Goal: Task Accomplishment & Management: Complete application form

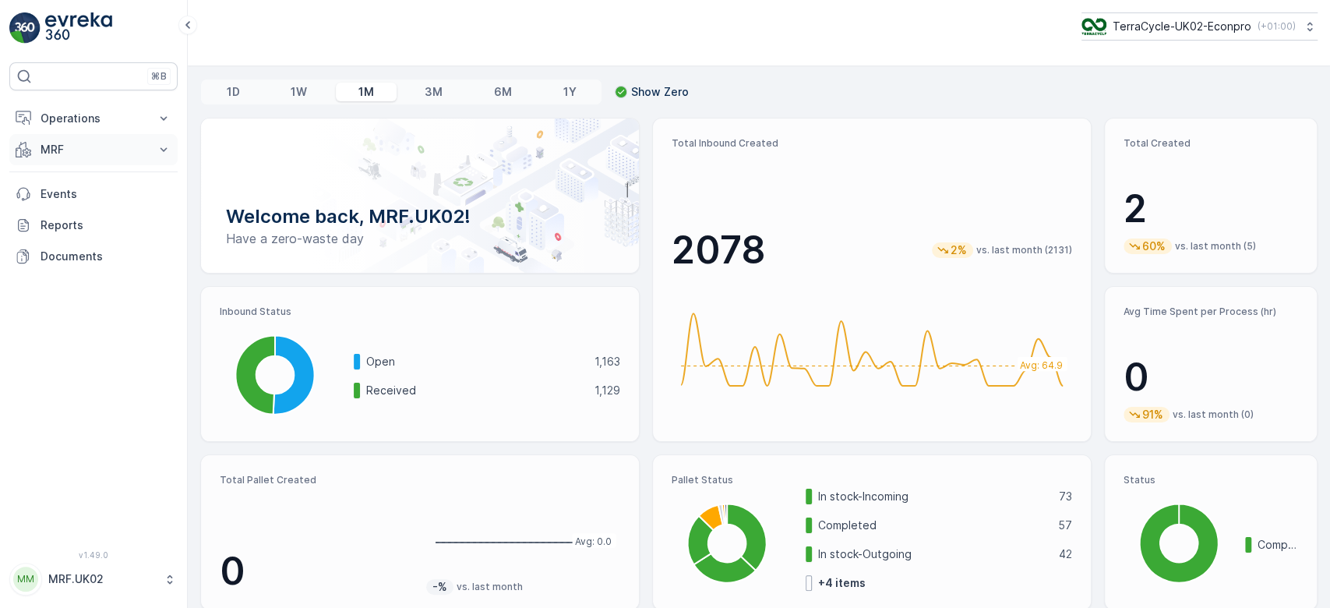
click at [94, 146] on p "MRF" at bounding box center [94, 150] width 106 height 16
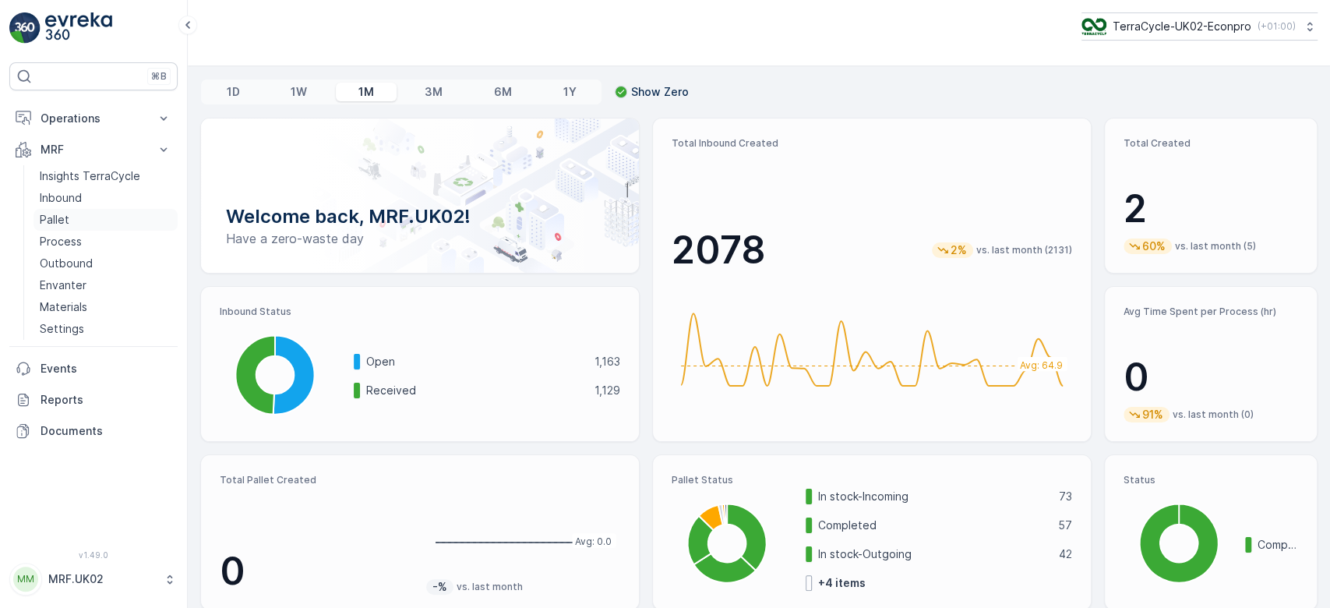
click at [64, 218] on p "Pallet" at bounding box center [55, 220] width 30 height 16
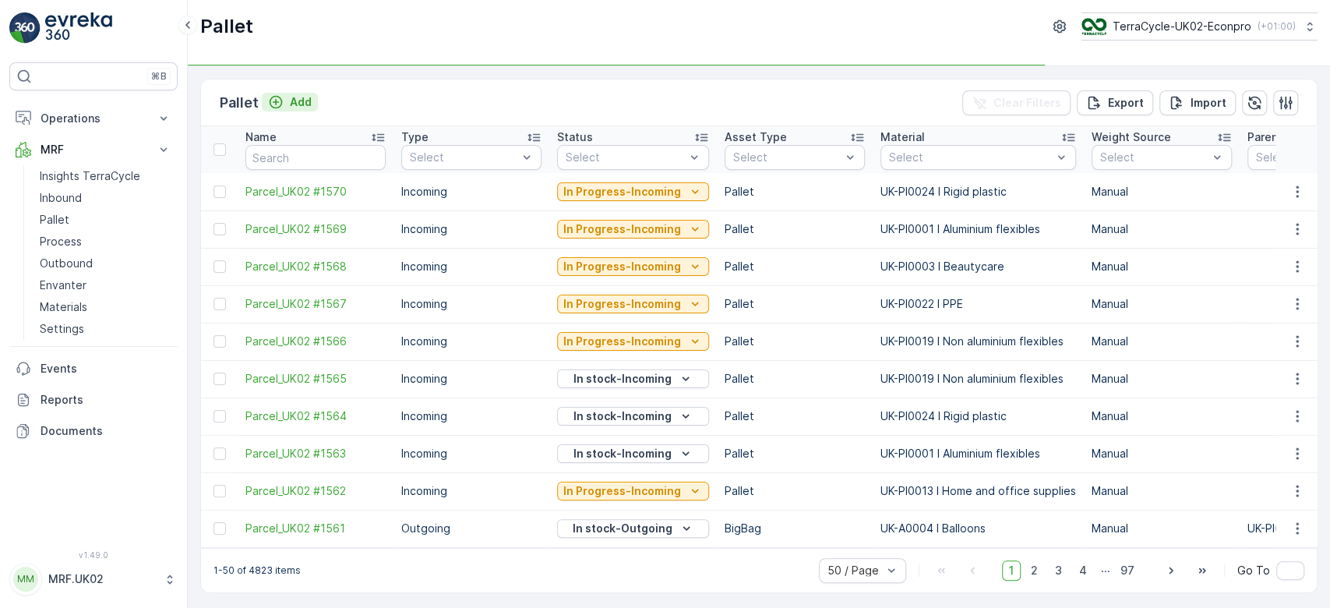
click at [309, 95] on p "Add" at bounding box center [301, 102] width 22 height 16
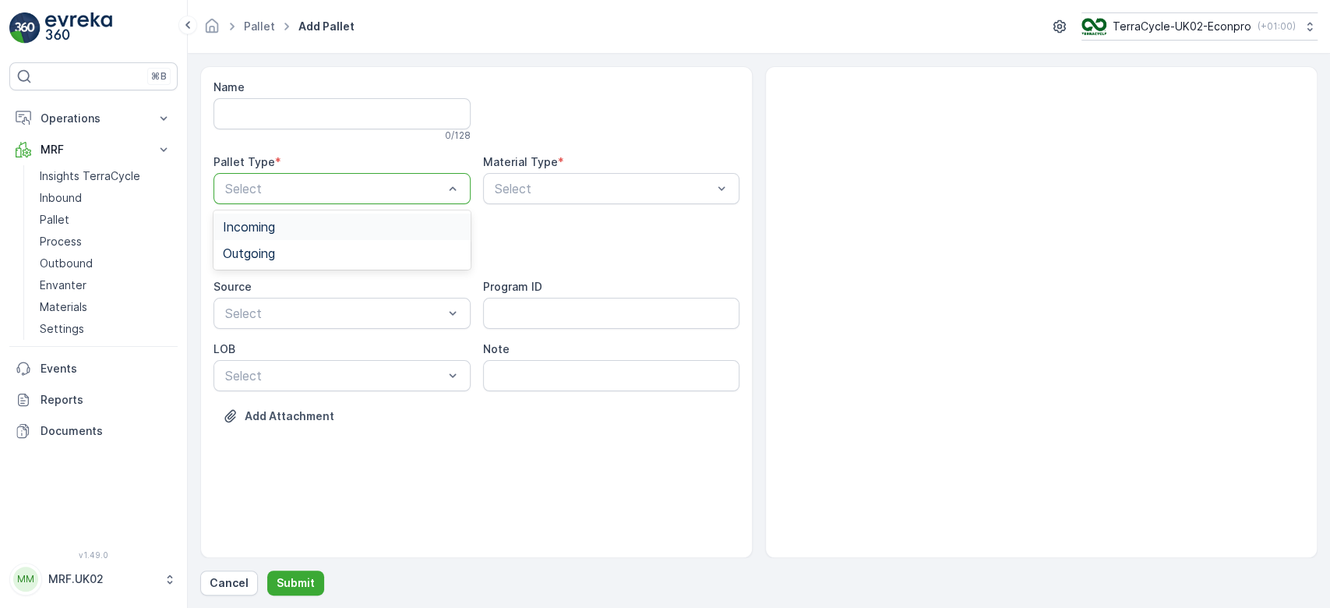
click at [317, 187] on div at bounding box center [334, 189] width 221 height 14
click at [282, 250] on div "Outgoing" at bounding box center [342, 253] width 238 height 14
click at [282, 250] on div at bounding box center [334, 251] width 221 height 14
click at [267, 363] on div "BigBag" at bounding box center [342, 369] width 238 height 14
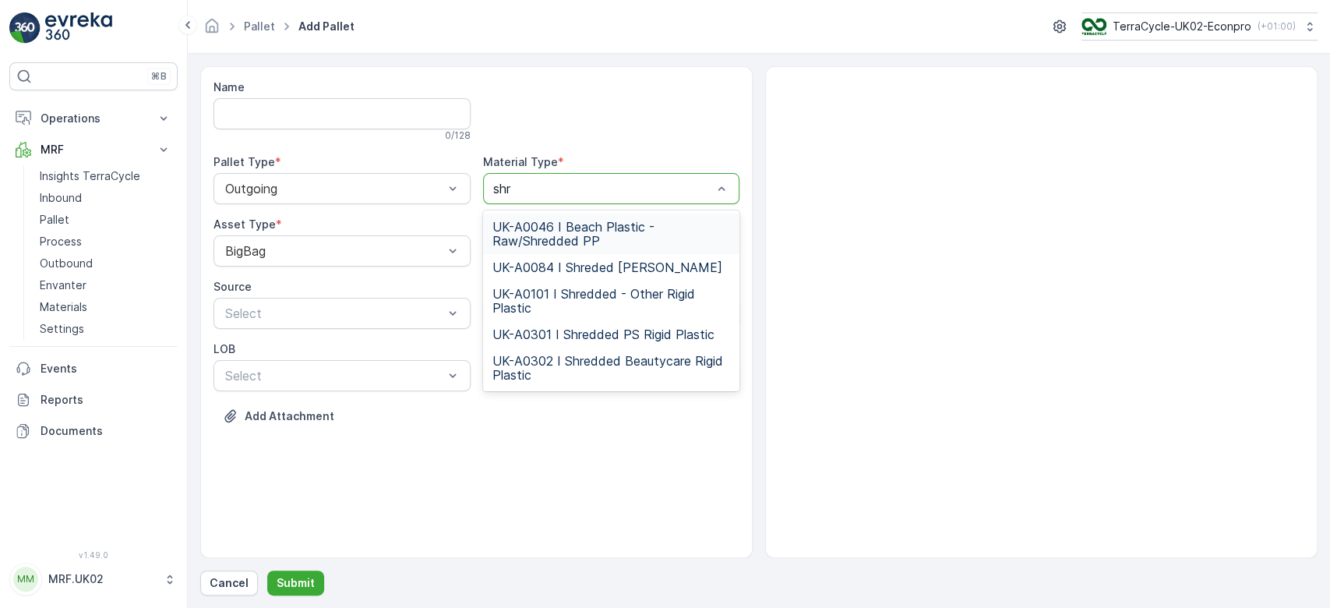
type input "shre"
click at [612, 265] on span "UK-A0084 I Shreded [PERSON_NAME]" at bounding box center [607, 267] width 230 height 14
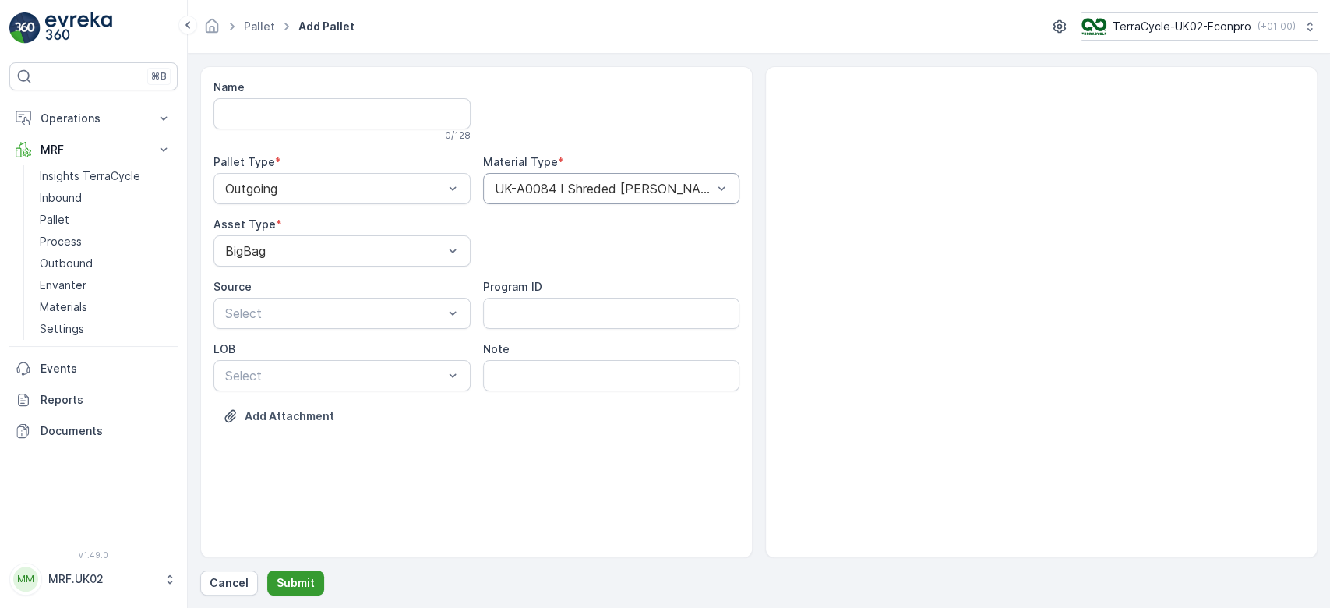
click at [299, 580] on p "Submit" at bounding box center [296, 583] width 38 height 16
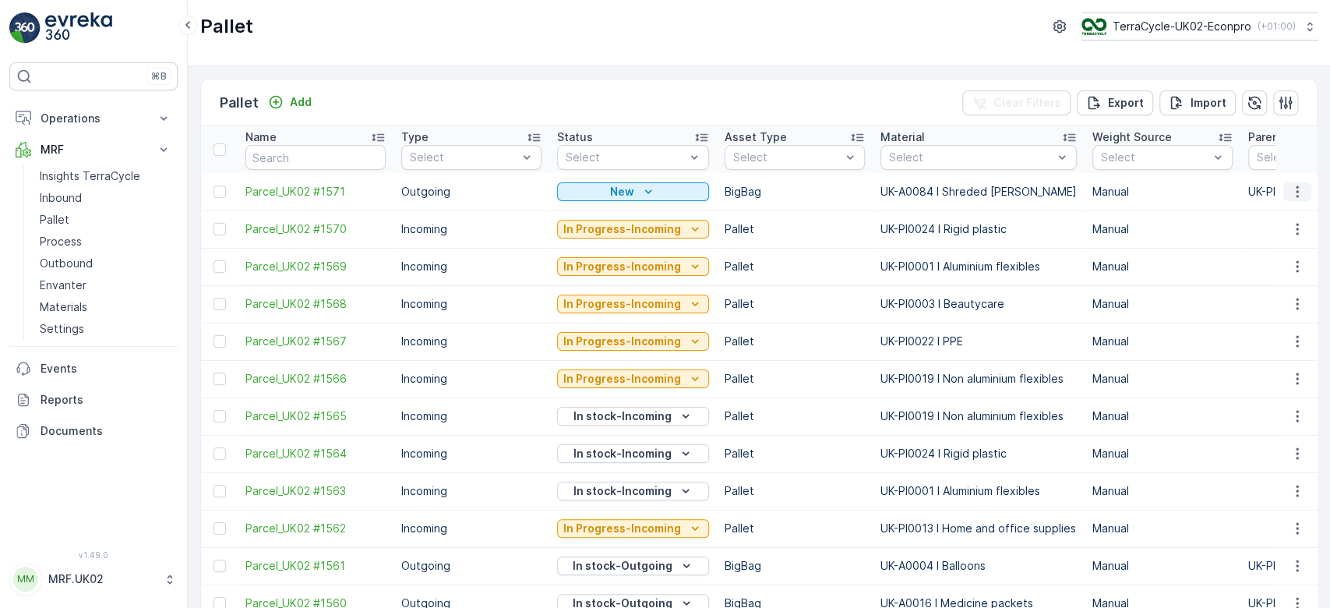
click at [1296, 192] on icon "button" at bounding box center [1297, 191] width 2 height 12
click at [1270, 302] on span "Print QR" at bounding box center [1255, 302] width 43 height 16
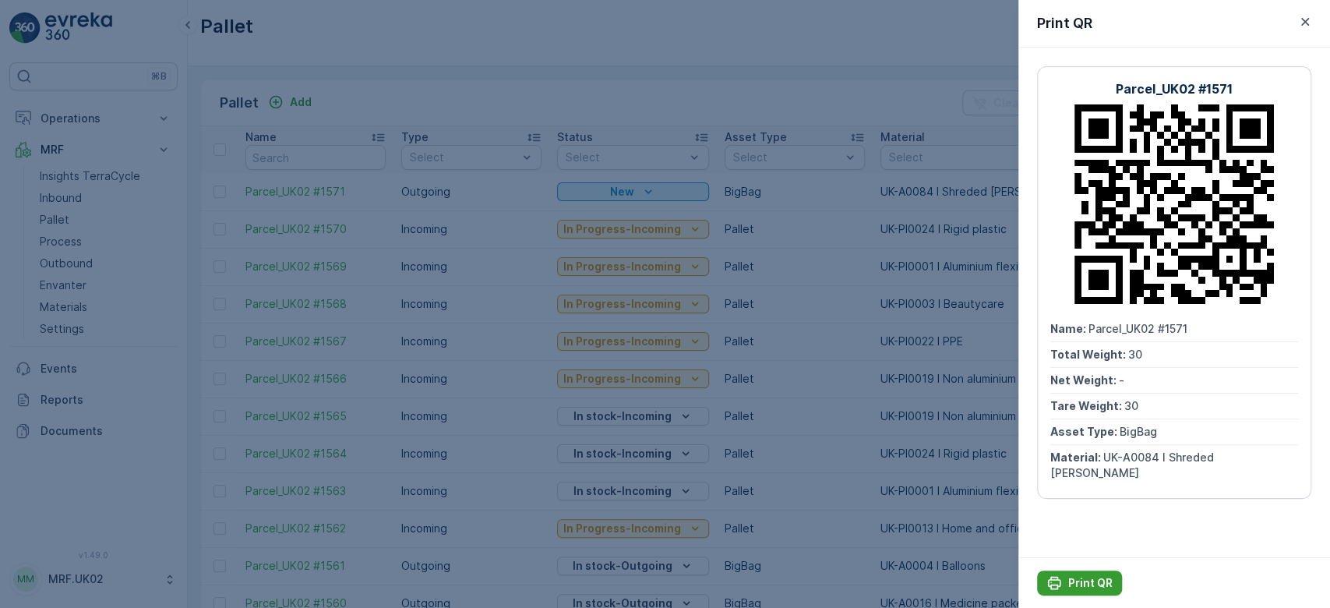
click at [1082, 589] on p "Print QR" at bounding box center [1090, 583] width 44 height 16
click at [573, 36] on div at bounding box center [665, 304] width 1330 height 608
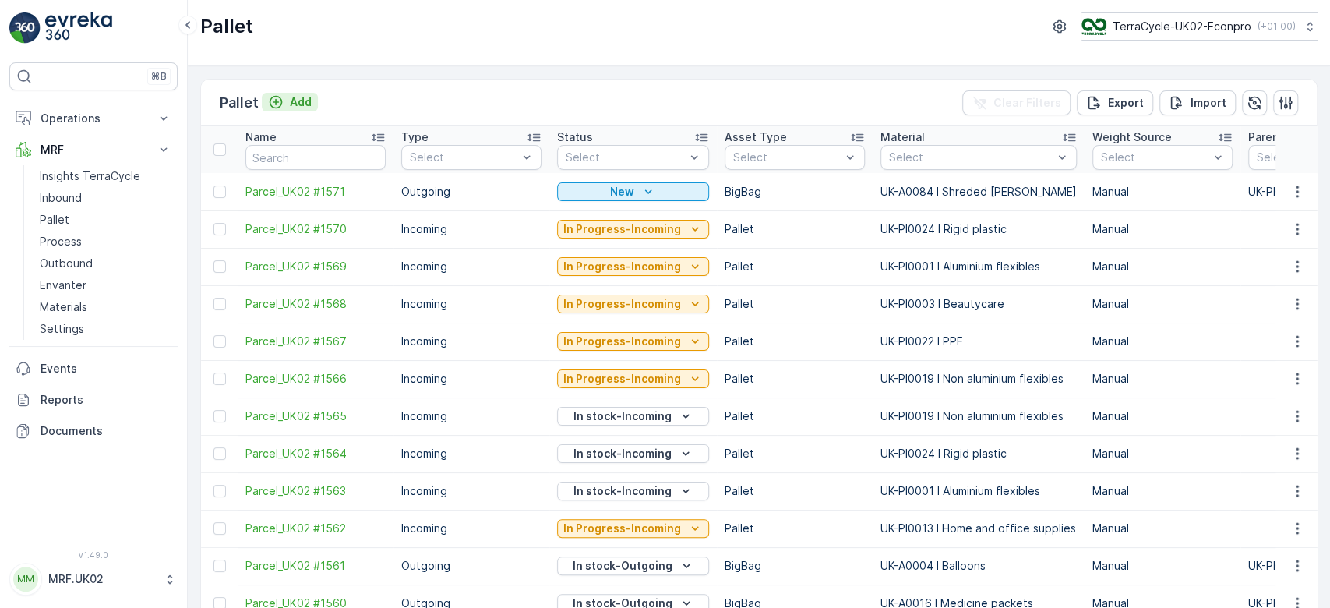
click at [297, 100] on p "Add" at bounding box center [301, 102] width 22 height 16
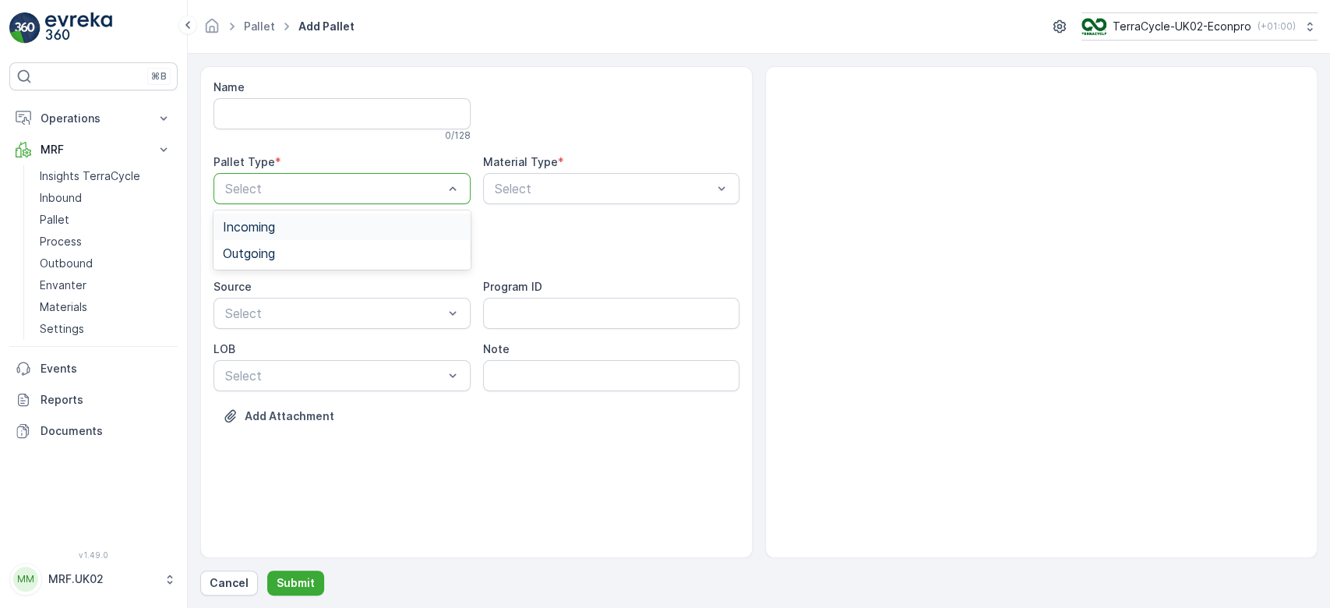
click at [260, 189] on div at bounding box center [334, 189] width 221 height 14
click at [270, 240] on div "Outgoing" at bounding box center [342, 253] width 257 height 26
click at [268, 367] on div "BigBag" at bounding box center [342, 369] width 238 height 14
click at [489, 188] on div "Select" at bounding box center [611, 188] width 257 height 31
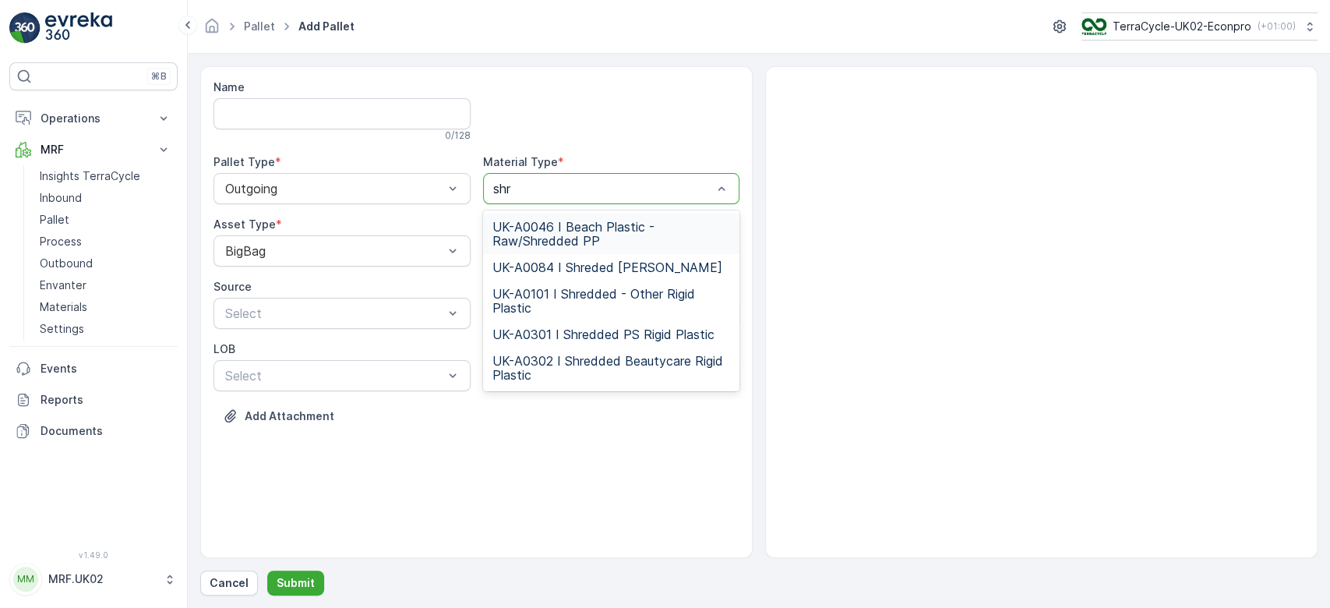
type input "shre"
click at [644, 261] on span "UK-A0084 I Shreded [PERSON_NAME]" at bounding box center [607, 267] width 230 height 14
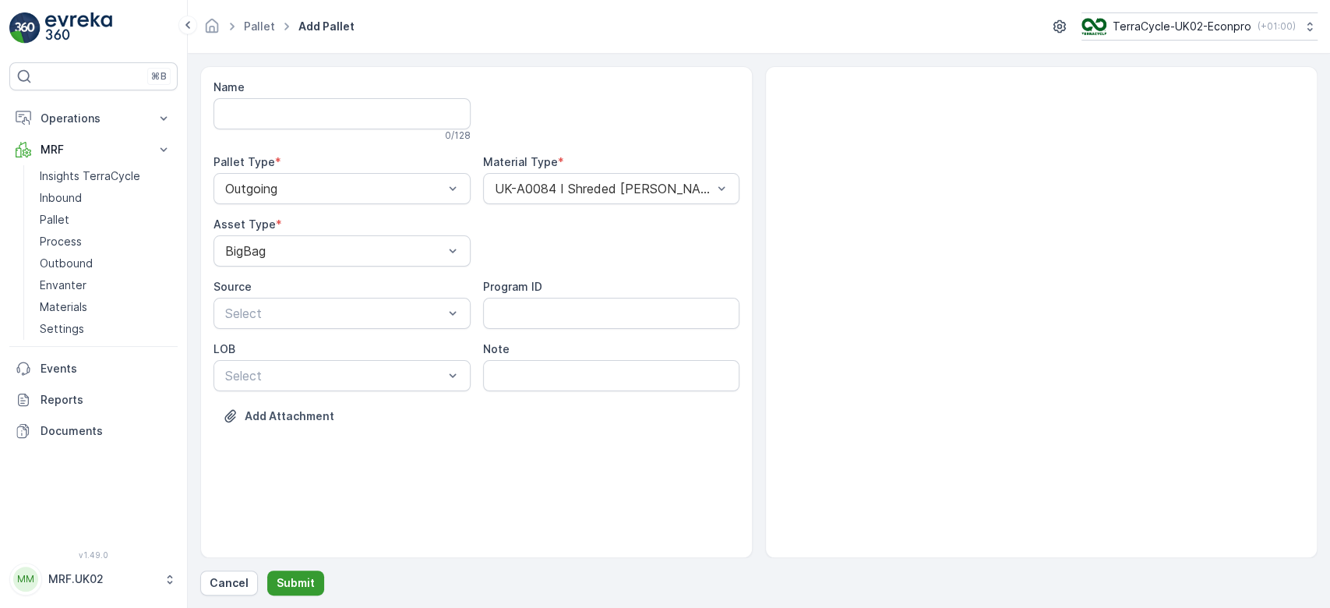
click at [298, 573] on button "Submit" at bounding box center [295, 582] width 57 height 25
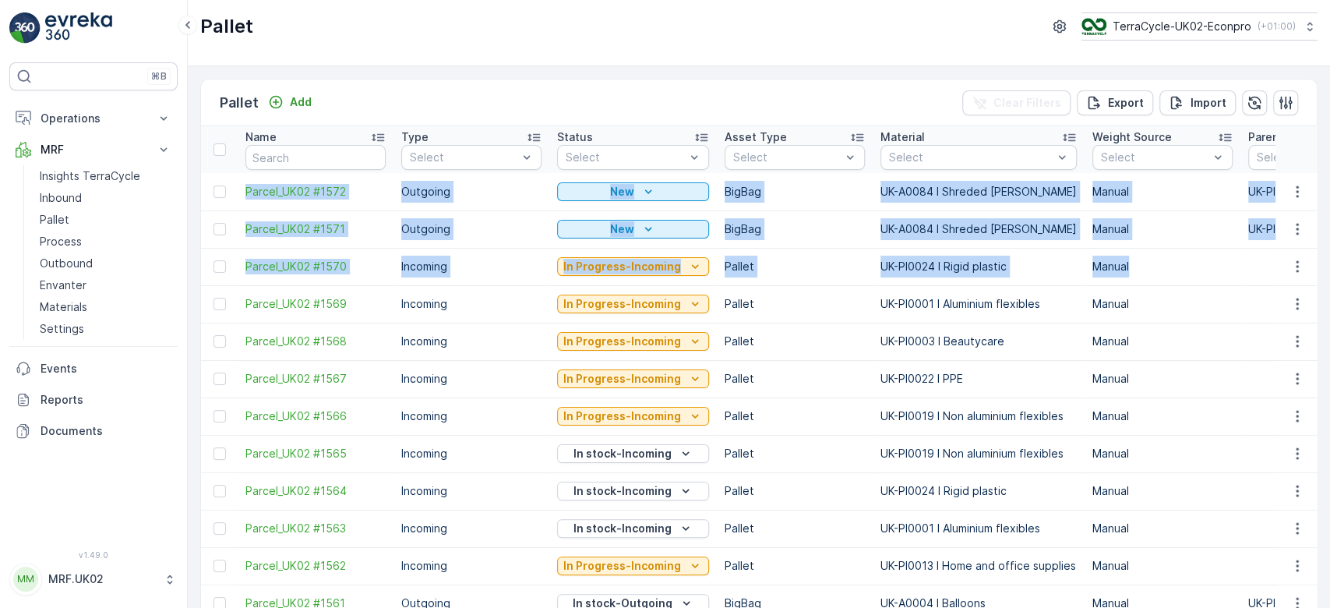
drag, startPoint x: 1326, startPoint y: 148, endPoint x: 1329, endPoint y: 249, distance: 100.6
click at [1329, 249] on div "Pallet Add Clear Filters Export Import Name Type Select Status Select Asset Typ…" at bounding box center [759, 337] width 1142 height 542
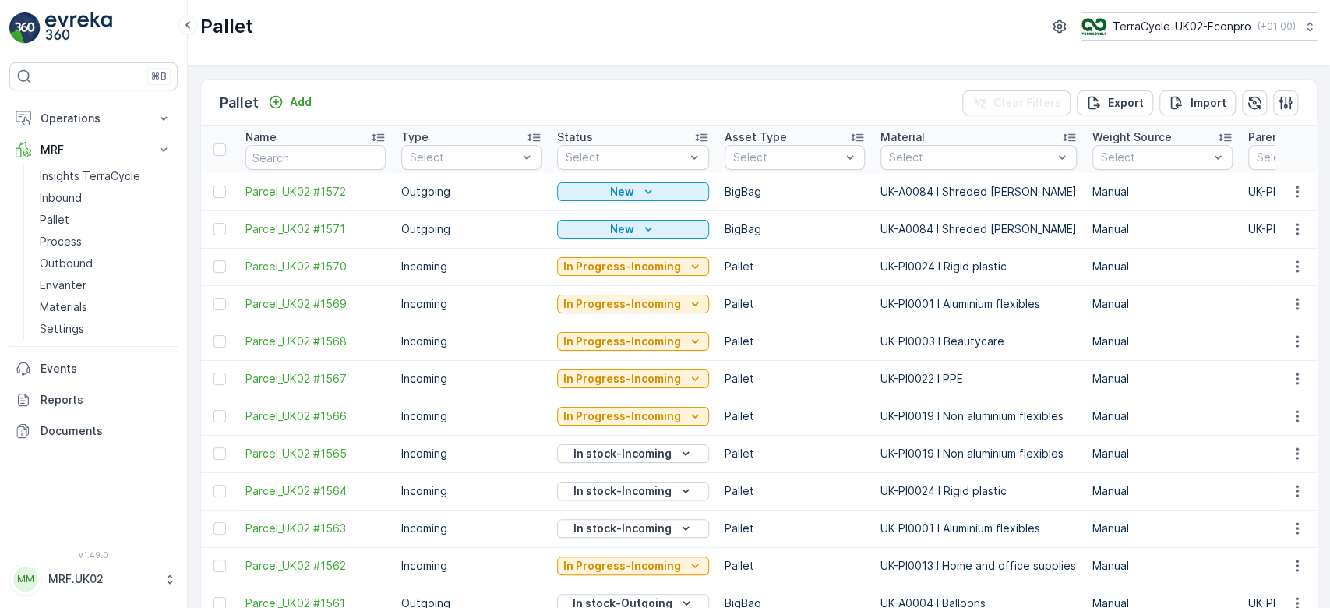
click at [1046, 334] on td "UK-PI0003 I Beautycare" at bounding box center [979, 341] width 212 height 37
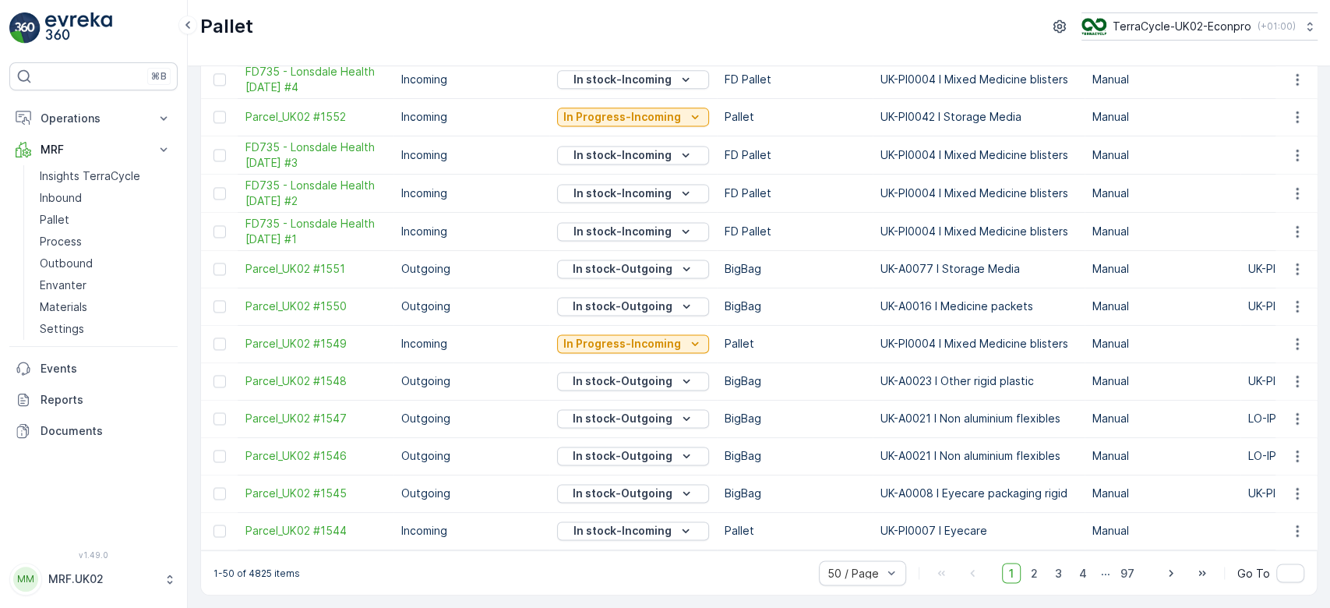
scroll to position [1515, 0]
click at [891, 564] on div at bounding box center [892, 572] width 16 height 23
click at [849, 439] on span "5 / Page" at bounding box center [850, 439] width 44 height 12
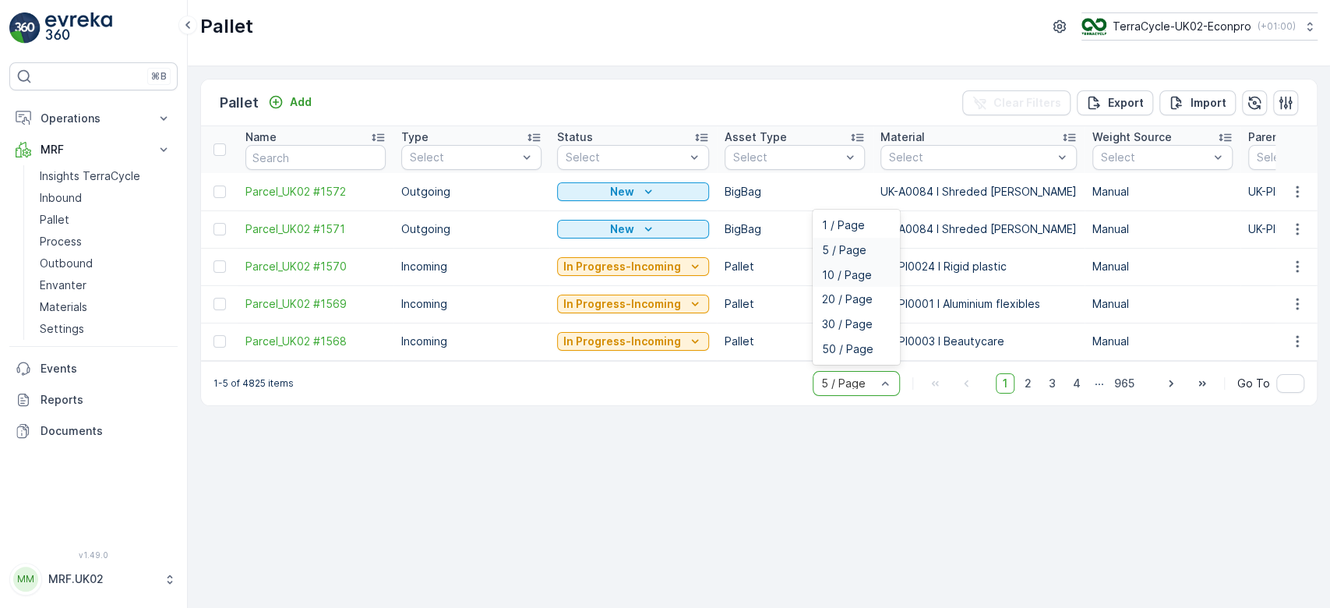
click at [851, 281] on span "10 / Page" at bounding box center [847, 275] width 50 height 12
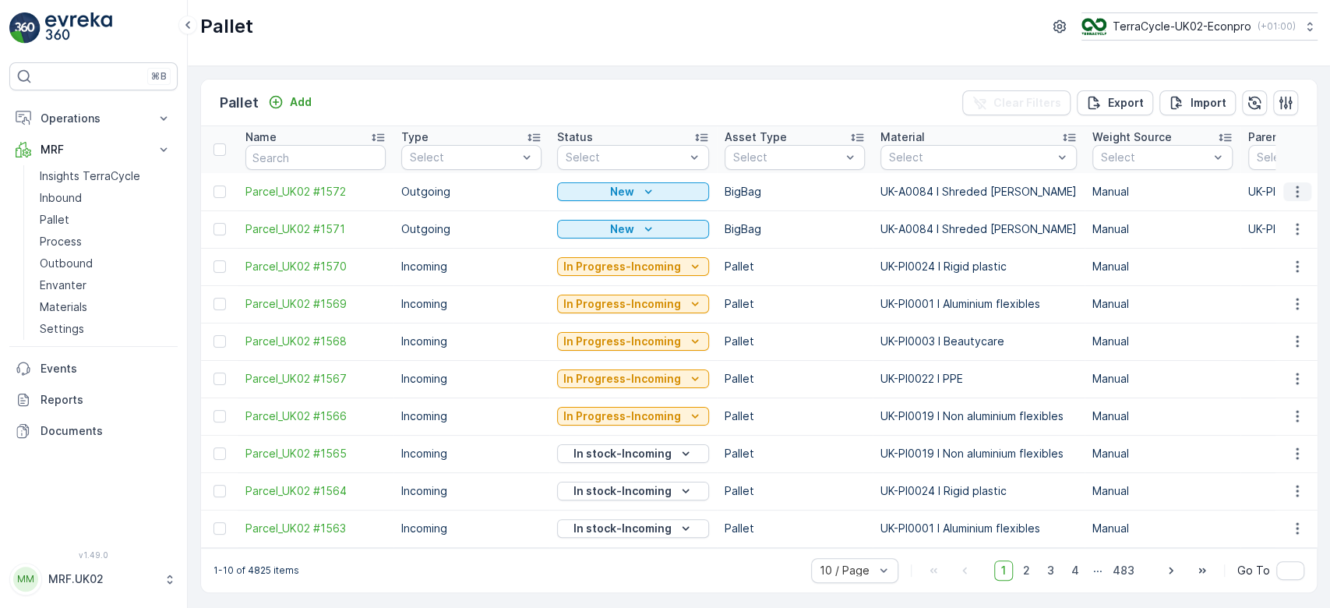
click at [1297, 186] on icon "button" at bounding box center [1298, 192] width 16 height 16
click at [1269, 305] on span "Print QR" at bounding box center [1255, 302] width 43 height 16
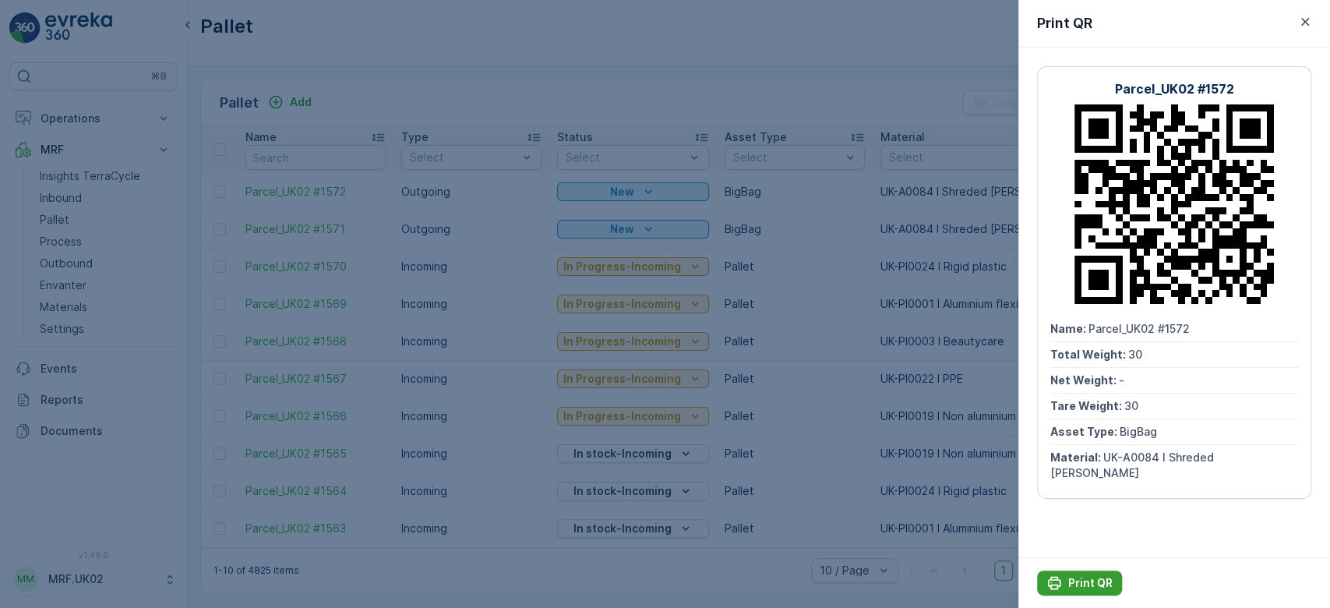
click at [1076, 583] on p "Print QR" at bounding box center [1090, 583] width 44 height 16
click at [471, 196] on div at bounding box center [665, 304] width 1330 height 608
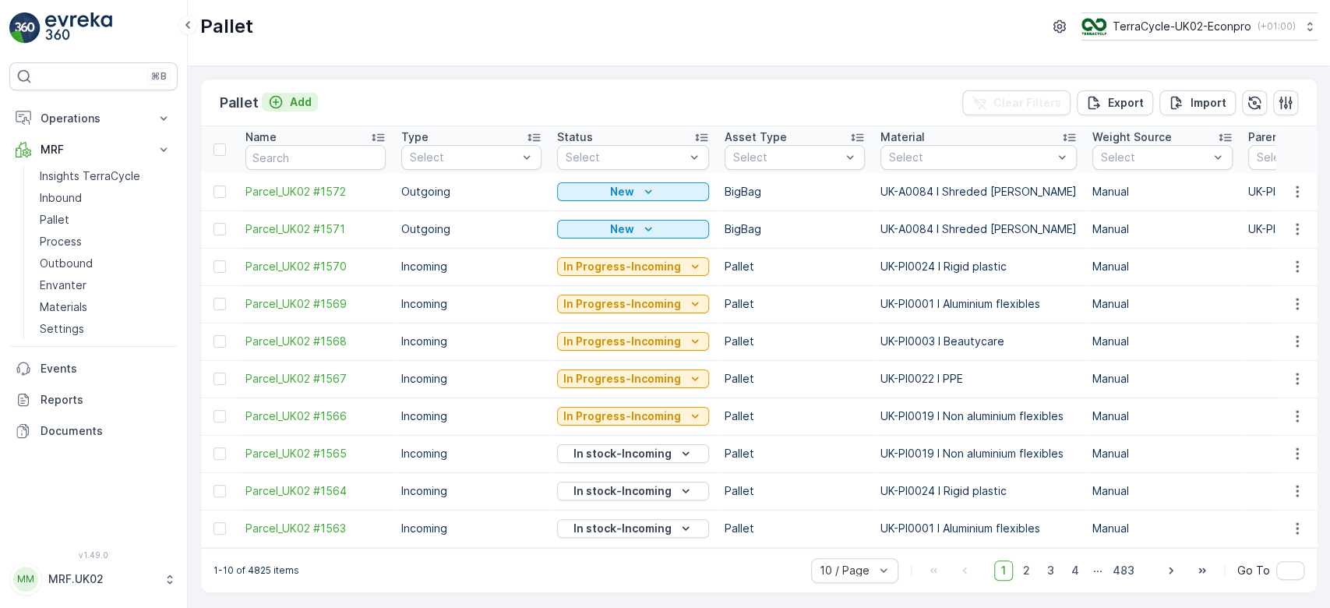
click at [295, 109] on p "Add" at bounding box center [301, 102] width 22 height 16
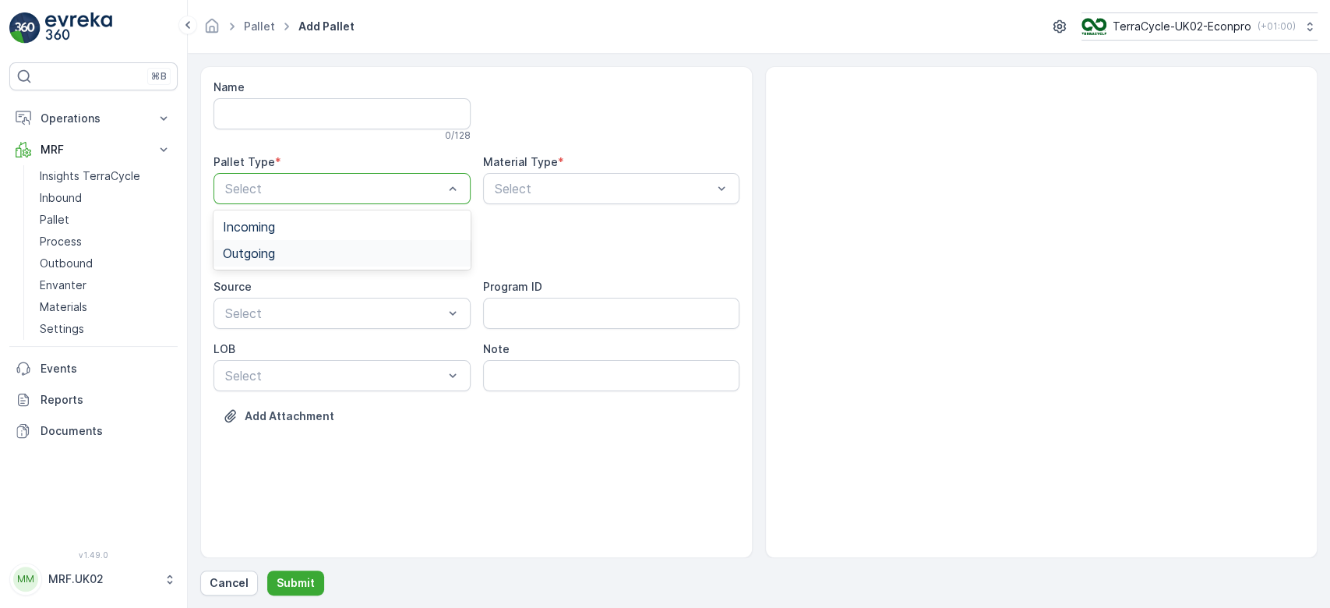
drag, startPoint x: 296, startPoint y: 182, endPoint x: 303, endPoint y: 243, distance: 62.0
click at [303, 204] on Type "2 results available. Use Up and Down to choose options, press Enter to select t…" at bounding box center [342, 188] width 257 height 31
click at [303, 243] on div "Outgoing" at bounding box center [342, 253] width 257 height 26
click at [303, 244] on div at bounding box center [334, 251] width 221 height 14
click at [305, 244] on div at bounding box center [334, 251] width 221 height 14
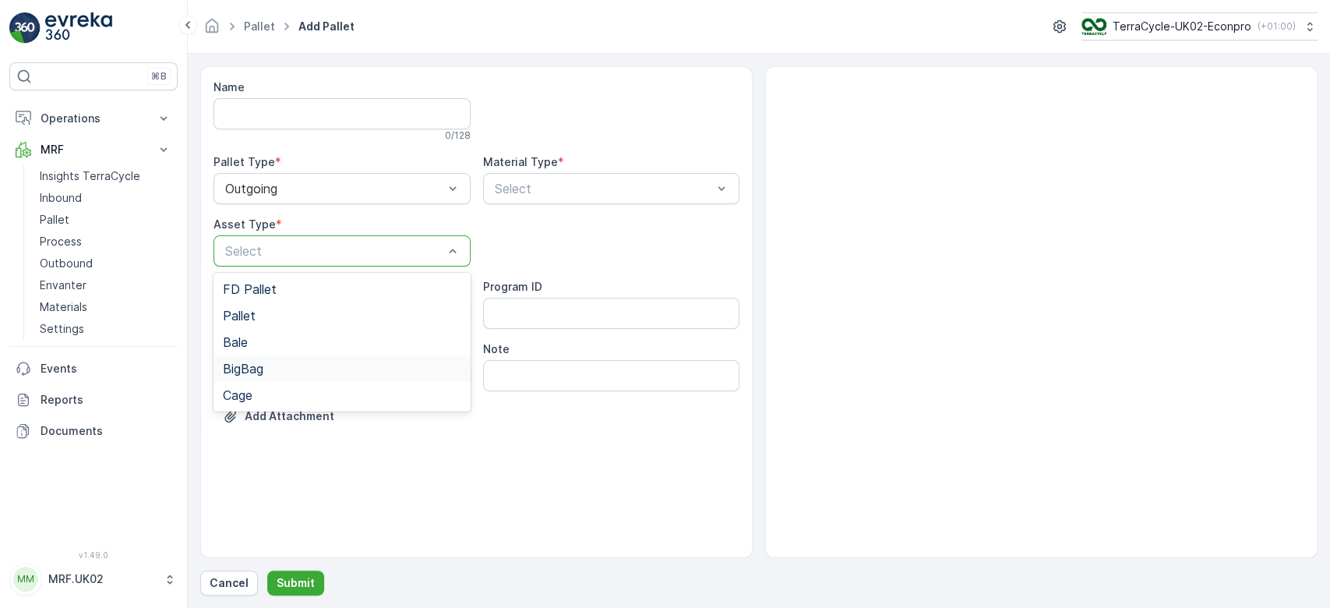
drag, startPoint x: 305, startPoint y: 244, endPoint x: 278, endPoint y: 371, distance: 129.9
click at [278, 267] on Type "5 results available. Use Up and Down to choose options, press Enter to select t…" at bounding box center [342, 250] width 257 height 31
click at [278, 371] on div "BigBag" at bounding box center [342, 369] width 238 height 14
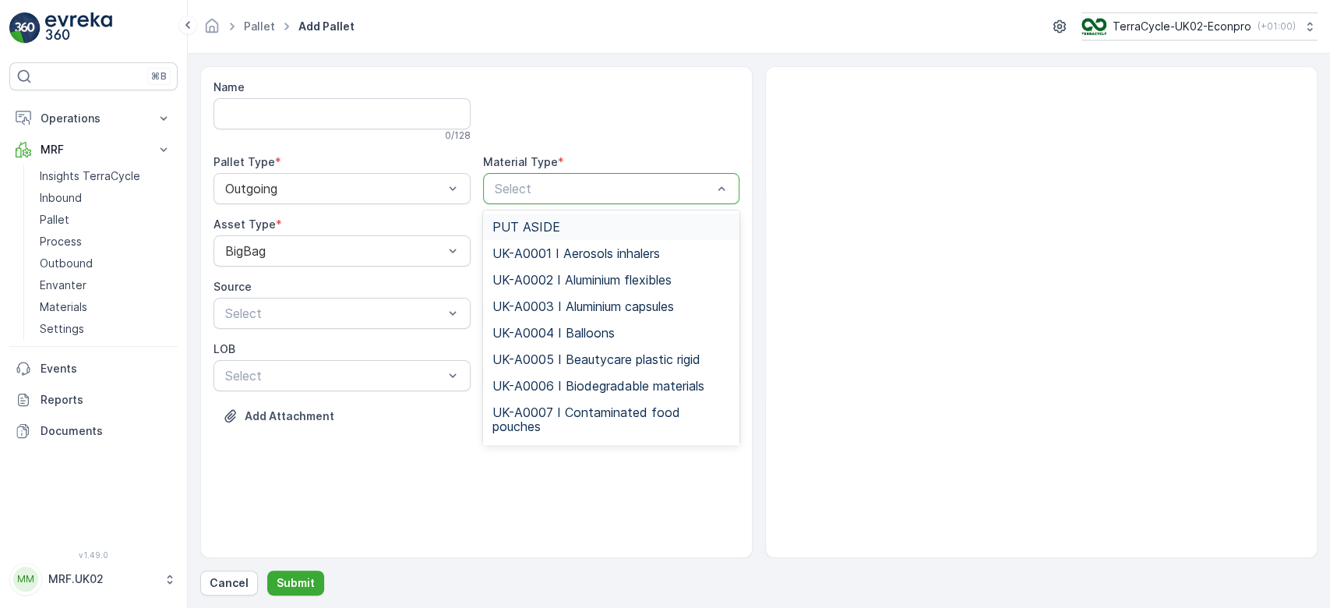
click at [521, 189] on div at bounding box center [603, 189] width 221 height 14
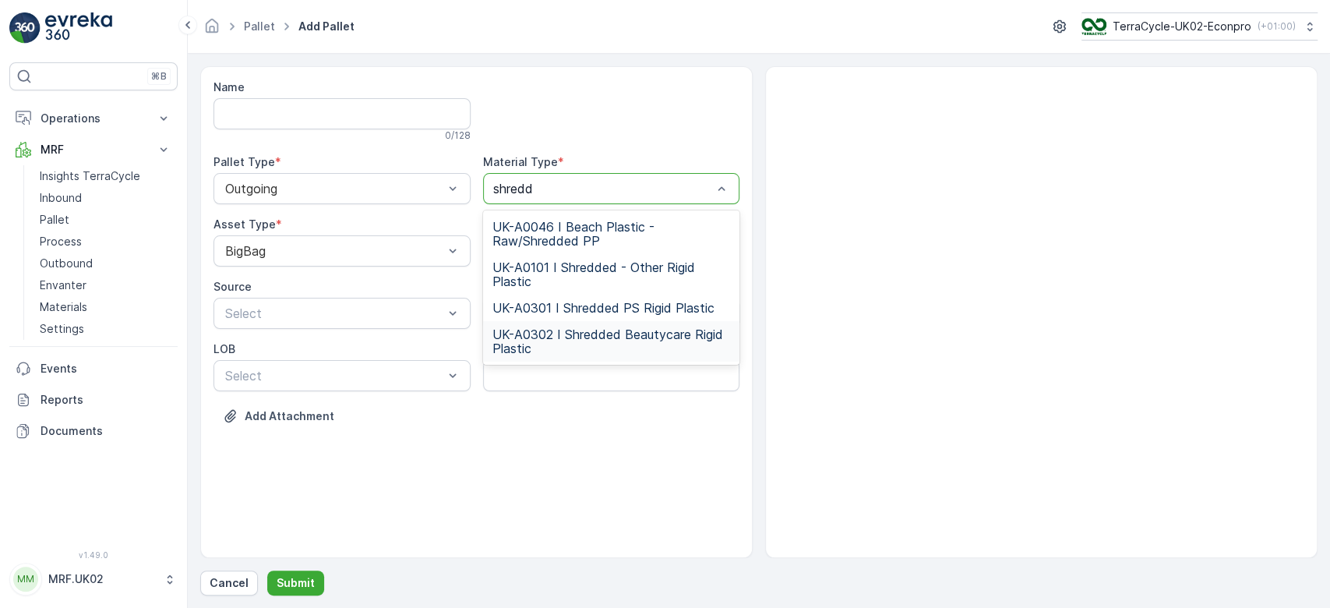
type input "shred"
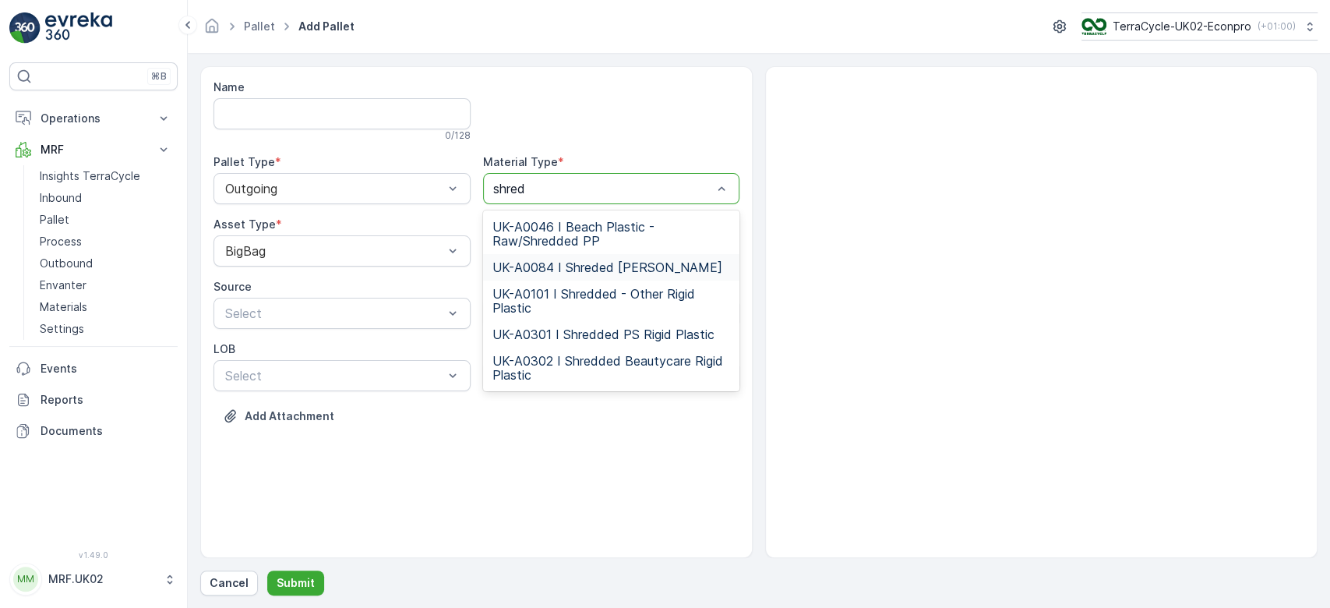
click at [616, 274] on div "UK-A0084 I Shreded [PERSON_NAME]" at bounding box center [611, 267] width 257 height 26
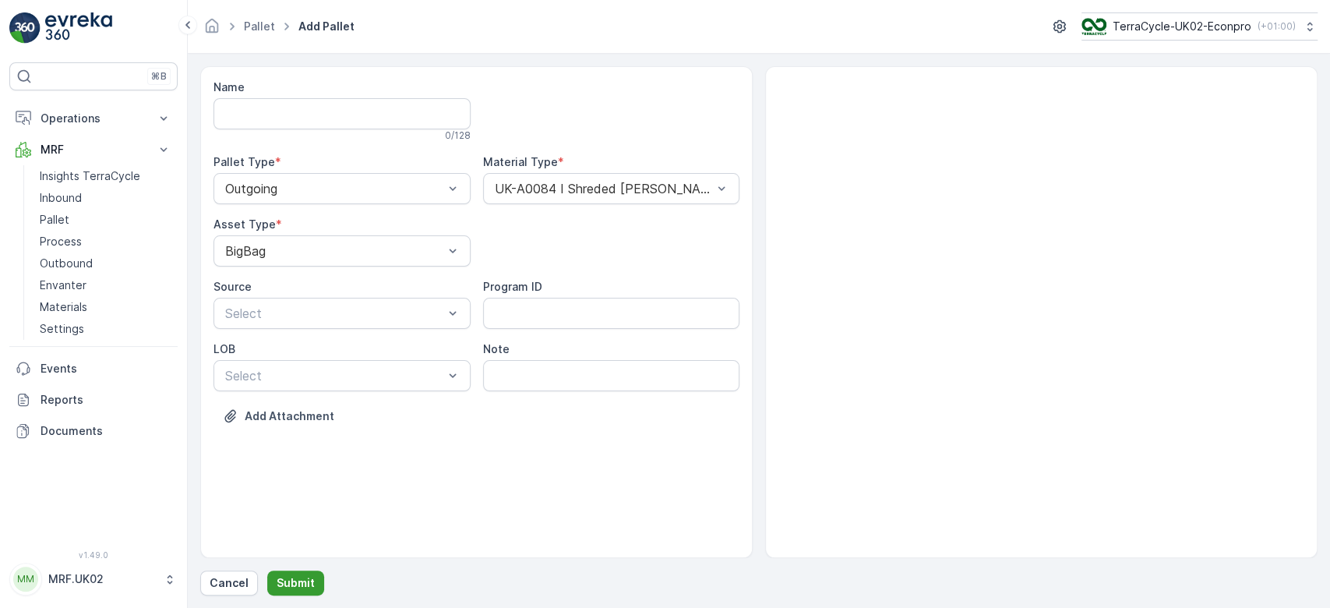
click at [312, 577] on button "Submit" at bounding box center [295, 582] width 57 height 25
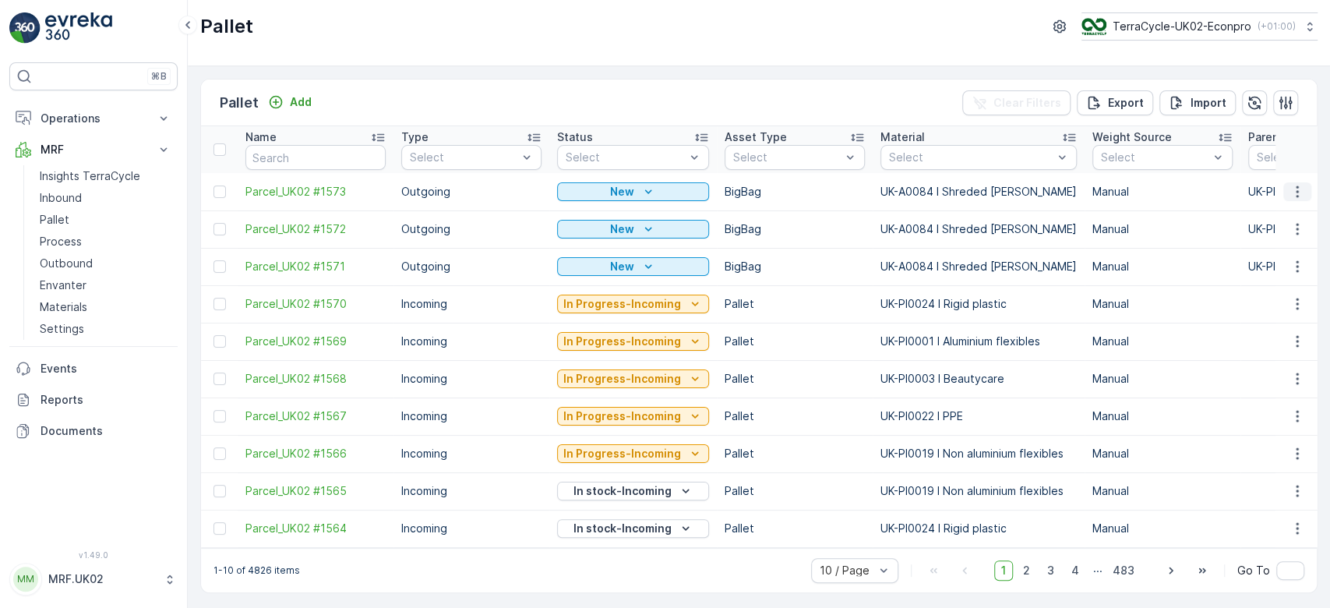
click at [1295, 192] on icon "button" at bounding box center [1298, 192] width 16 height 16
click at [1248, 299] on span "Print QR" at bounding box center [1255, 302] width 43 height 16
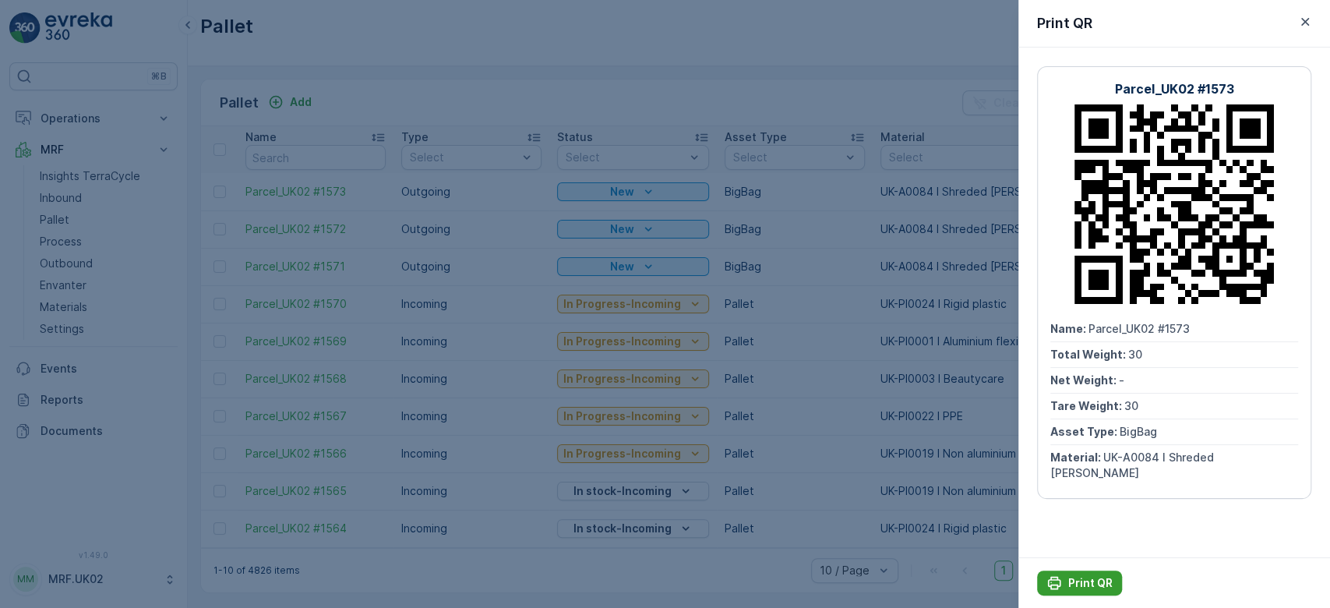
click at [1085, 582] on p "Print QR" at bounding box center [1090, 583] width 44 height 16
click at [745, 81] on div at bounding box center [665, 304] width 1330 height 608
